Goal: Task Accomplishment & Management: Use online tool/utility

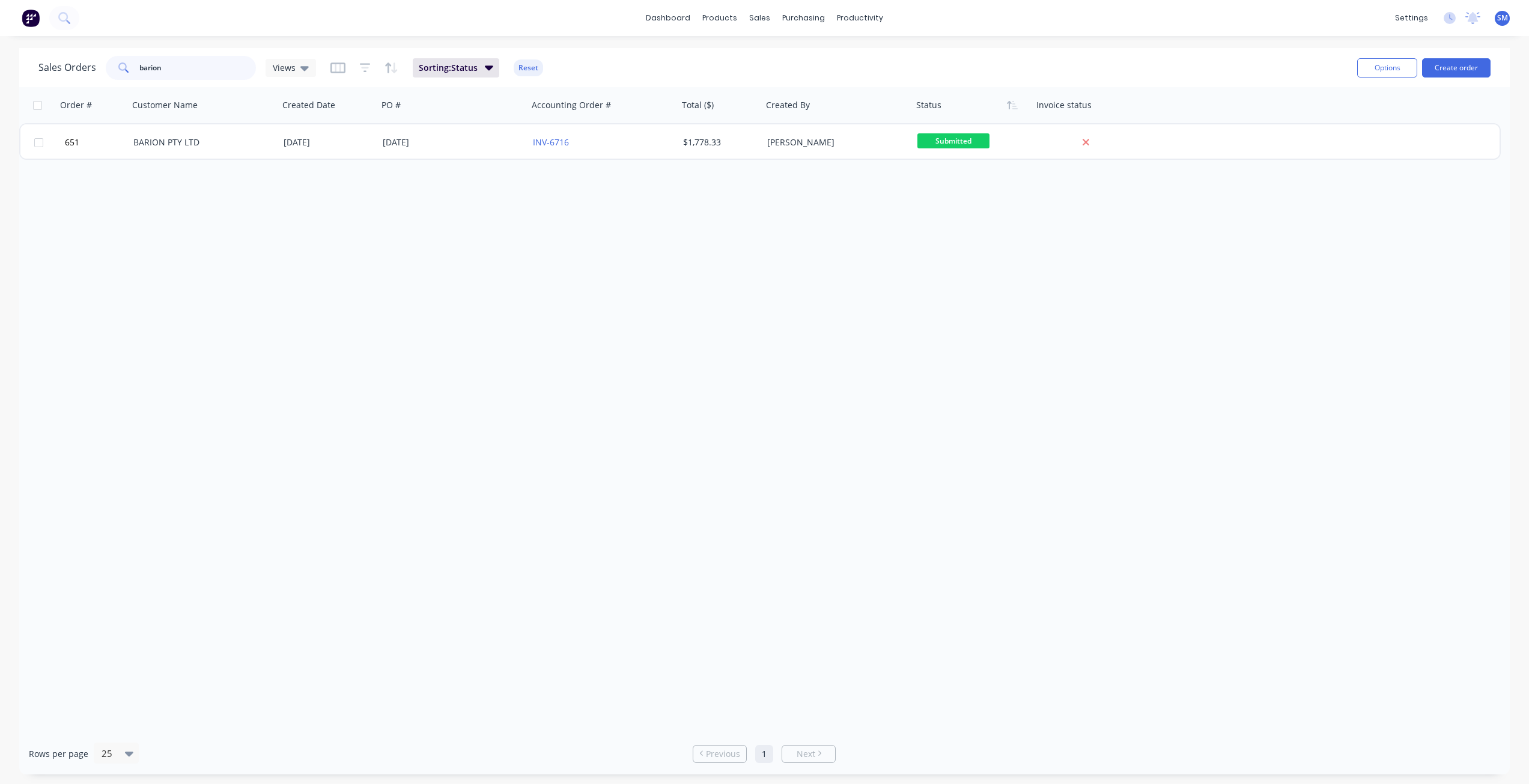
drag, startPoint x: 183, startPoint y: 61, endPoint x: 69, endPoint y: 58, distance: 114.0
click at [69, 58] on div "Sales Orders barion Views" at bounding box center [176, 68] width 278 height 24
type input "HELIX"
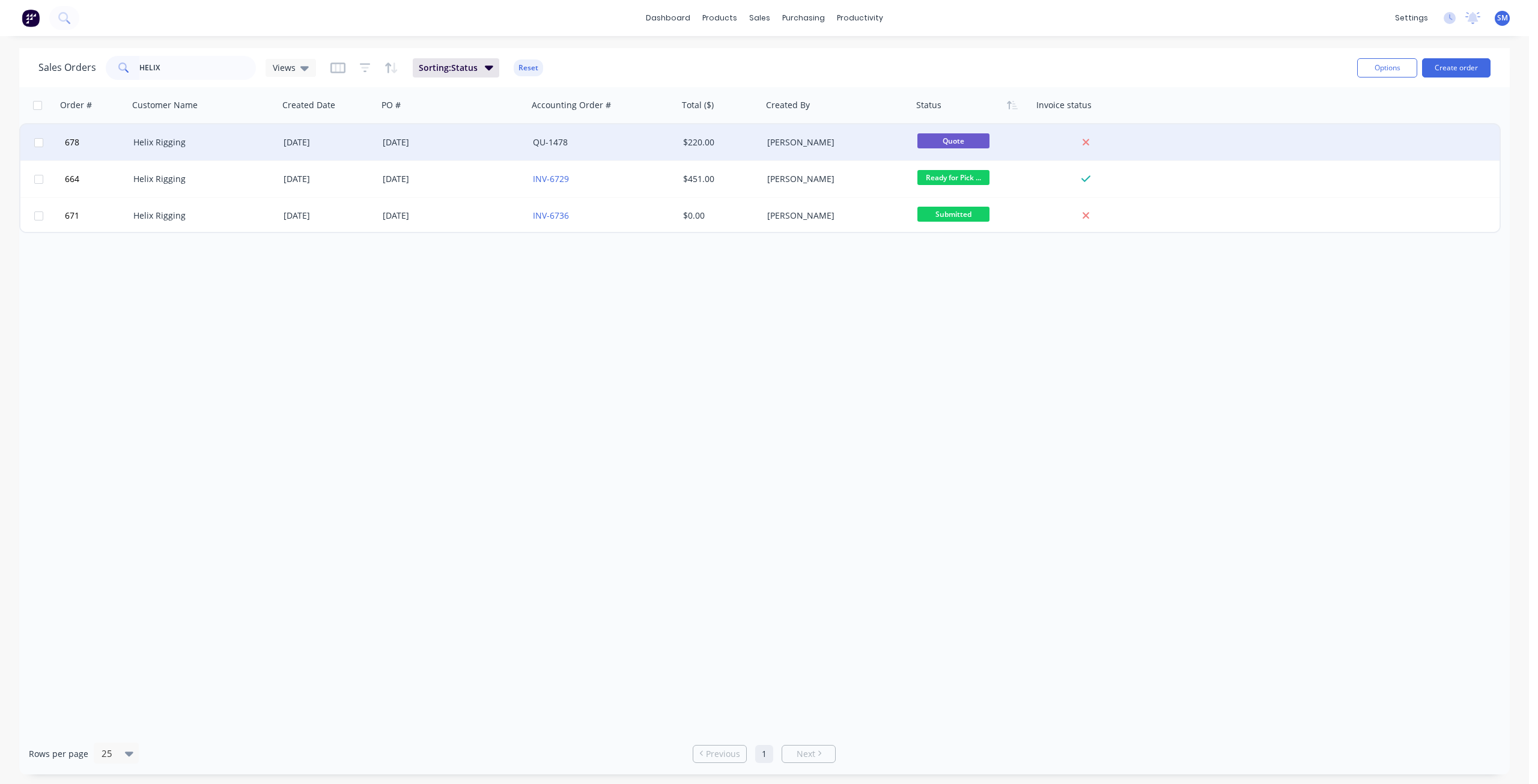
click at [835, 144] on div "[PERSON_NAME]" at bounding box center [834, 142] width 134 height 12
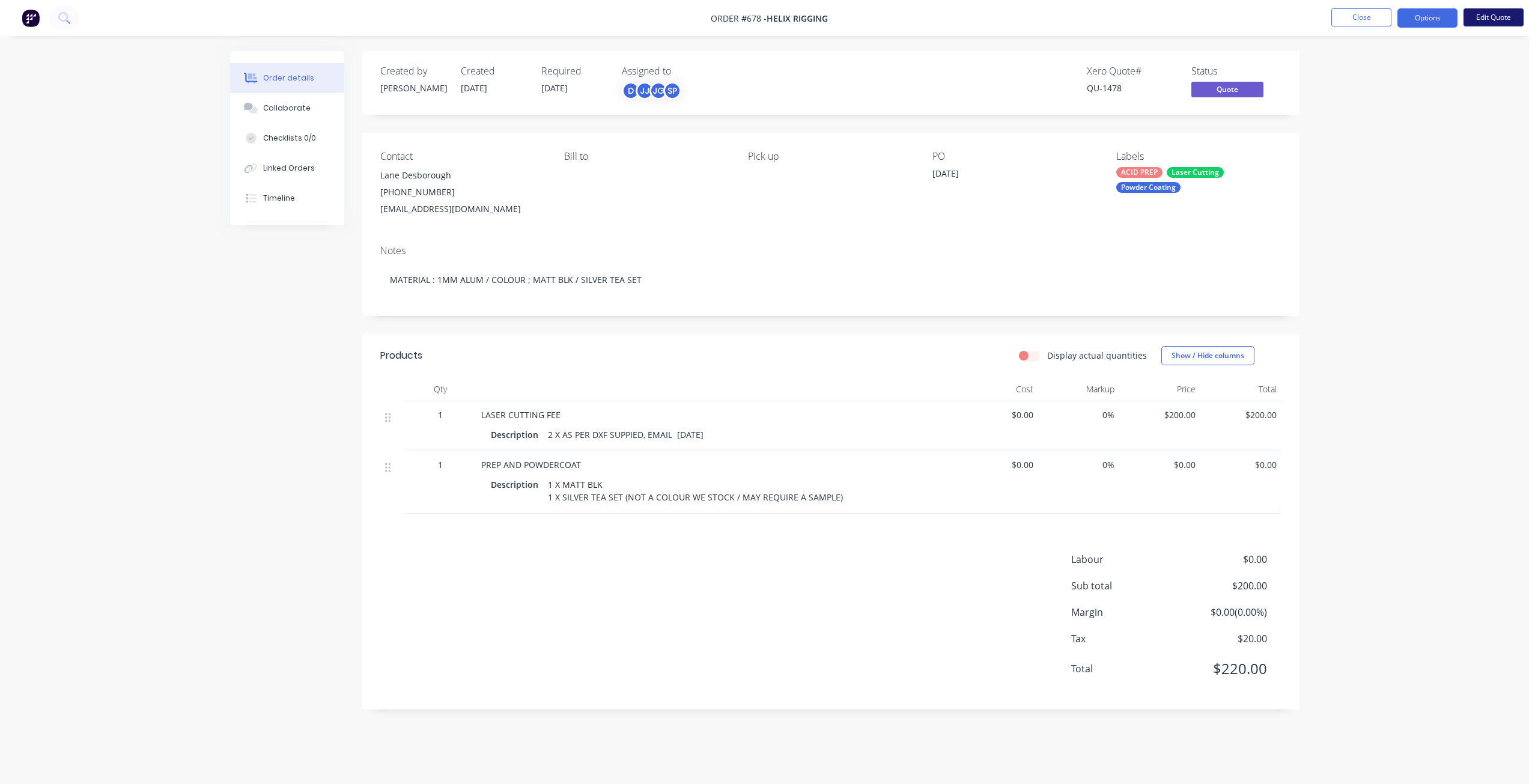
click at [1483, 19] on button "Edit Quote" at bounding box center [1493, 17] width 60 height 18
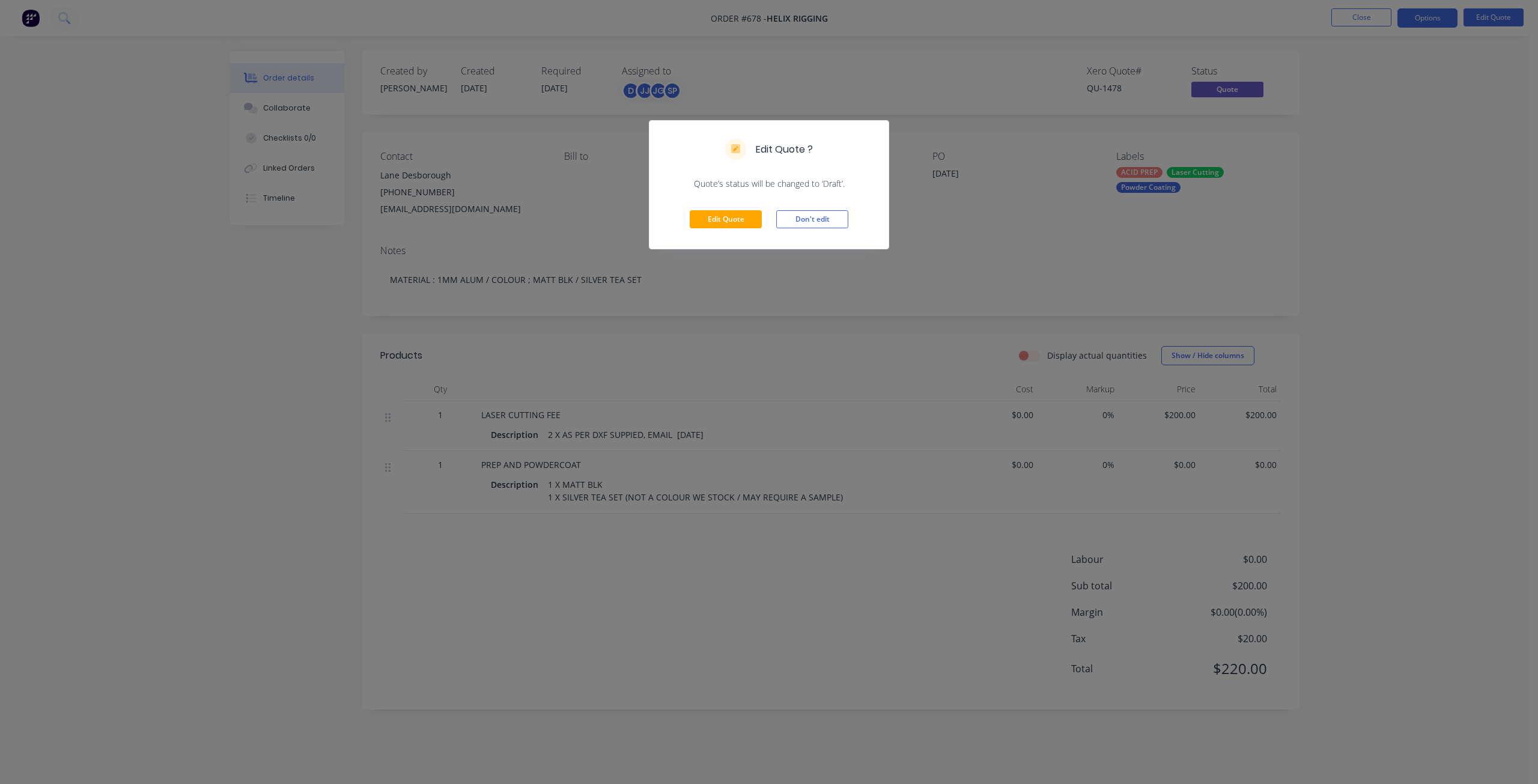
click at [1431, 22] on div "Edit Quote ? Quote’s status will be changed to ‘Draft’. Edit Quote Don't edit" at bounding box center [769, 392] width 1538 height 784
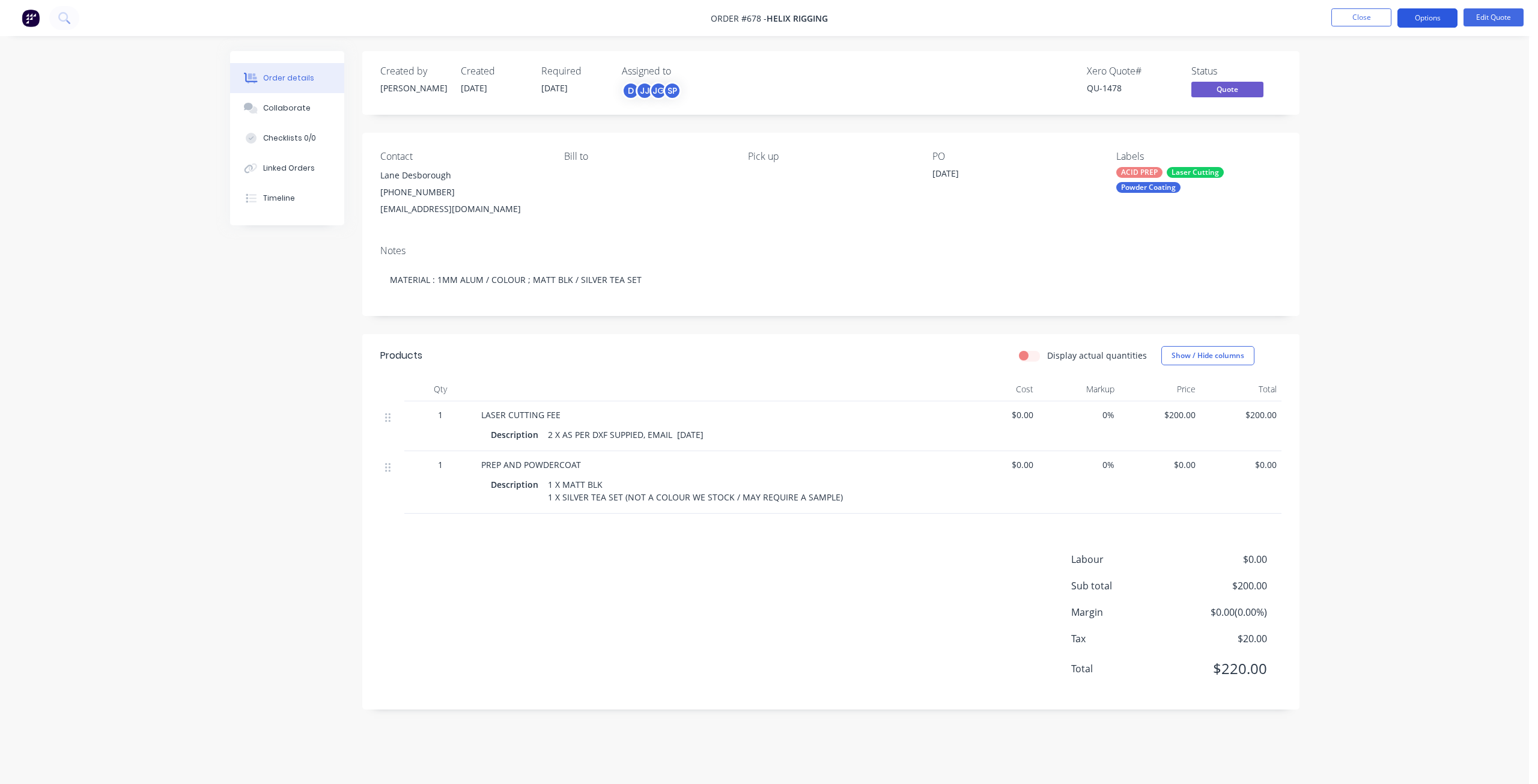
click at [1423, 19] on button "Options" at bounding box center [1427, 18] width 60 height 19
click at [1389, 148] on div "Convert to Order" at bounding box center [1390, 145] width 110 height 18
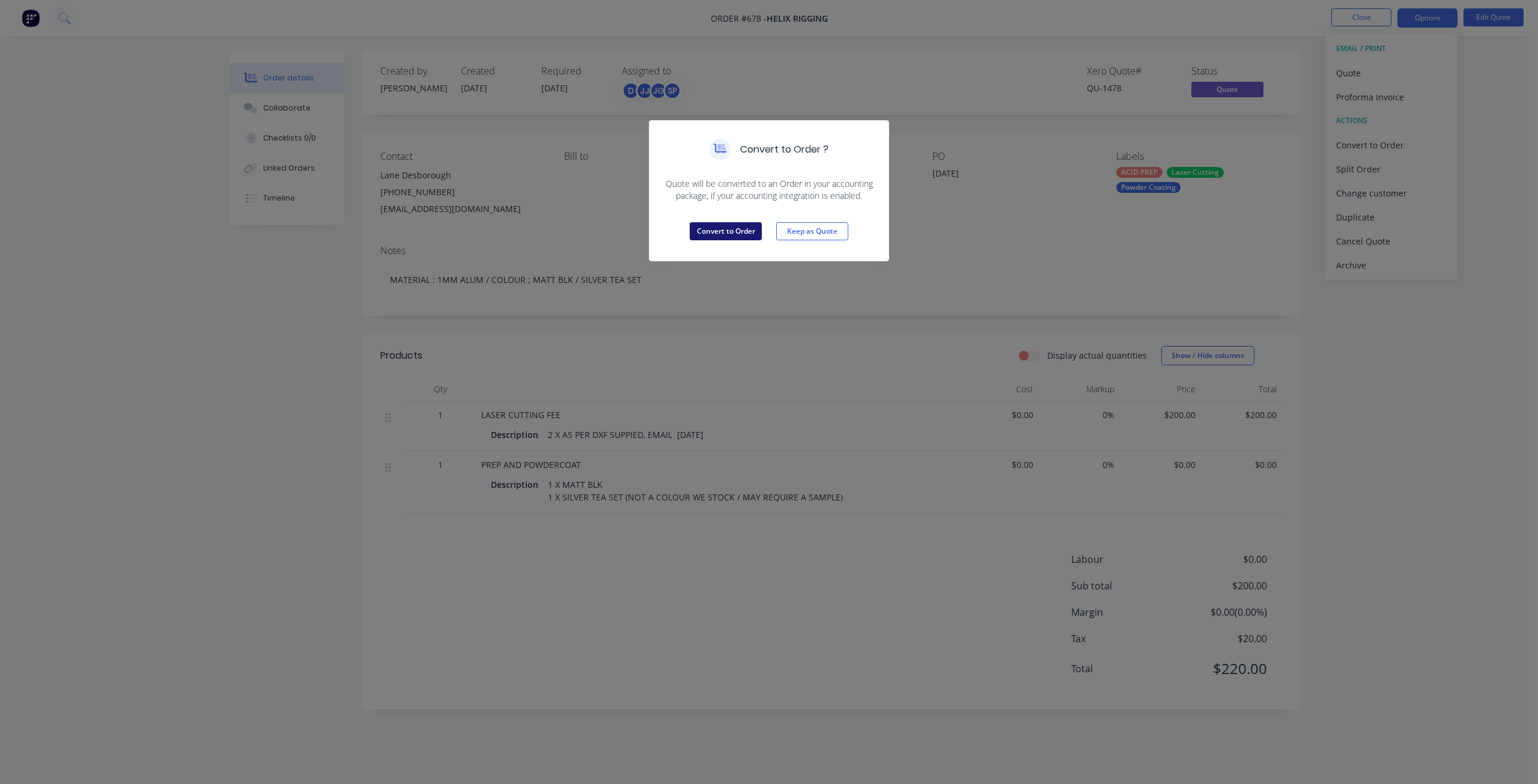
click at [730, 227] on button "Convert to Order" at bounding box center [726, 230] width 72 height 18
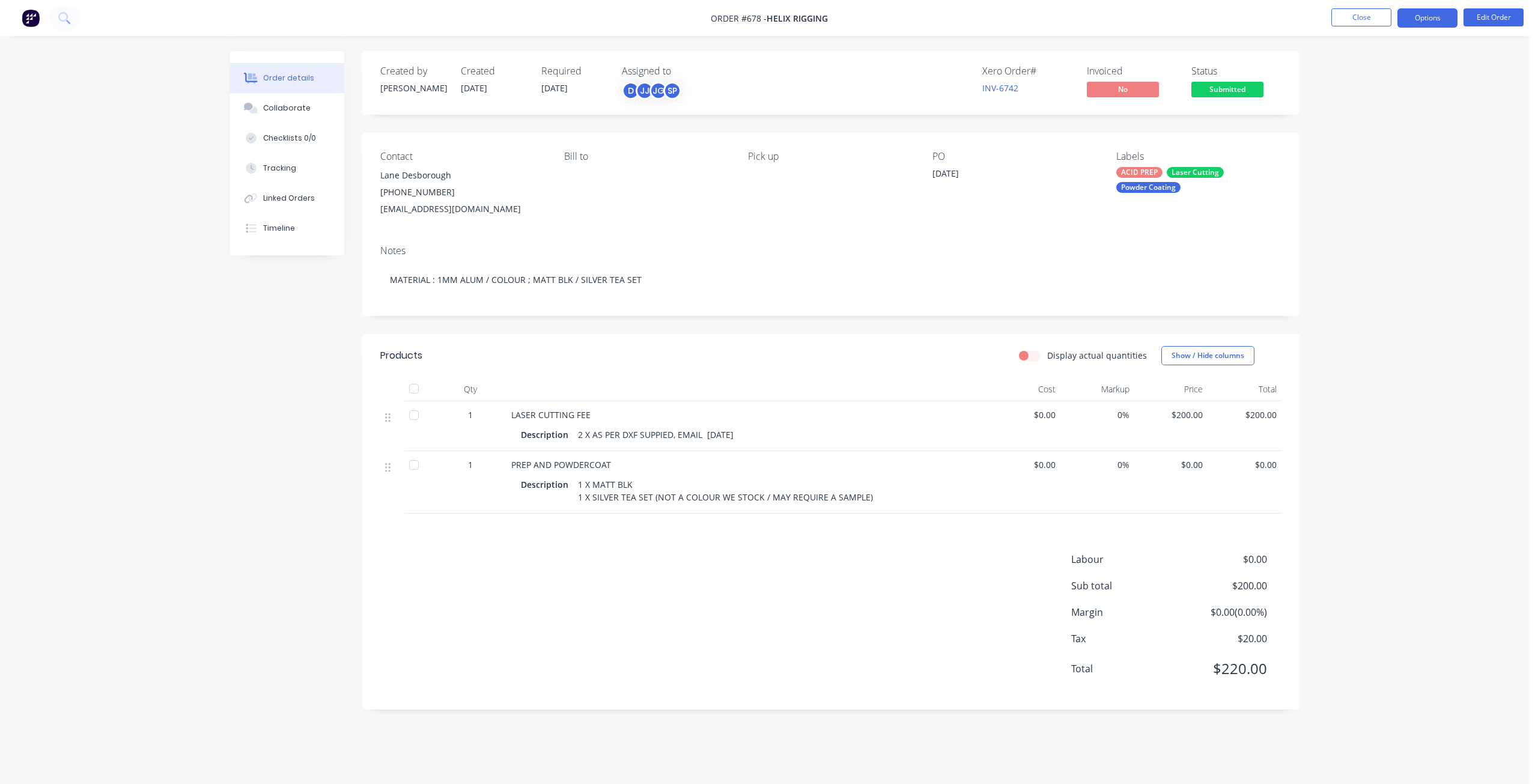
click at [1424, 19] on button "Options" at bounding box center [1427, 18] width 60 height 19
click at [1354, 144] on div "Work Order" at bounding box center [1390, 145] width 110 height 18
click at [1356, 122] on div "Without pricing" at bounding box center [1390, 121] width 110 height 18
